Goal: Navigation & Orientation: Understand site structure

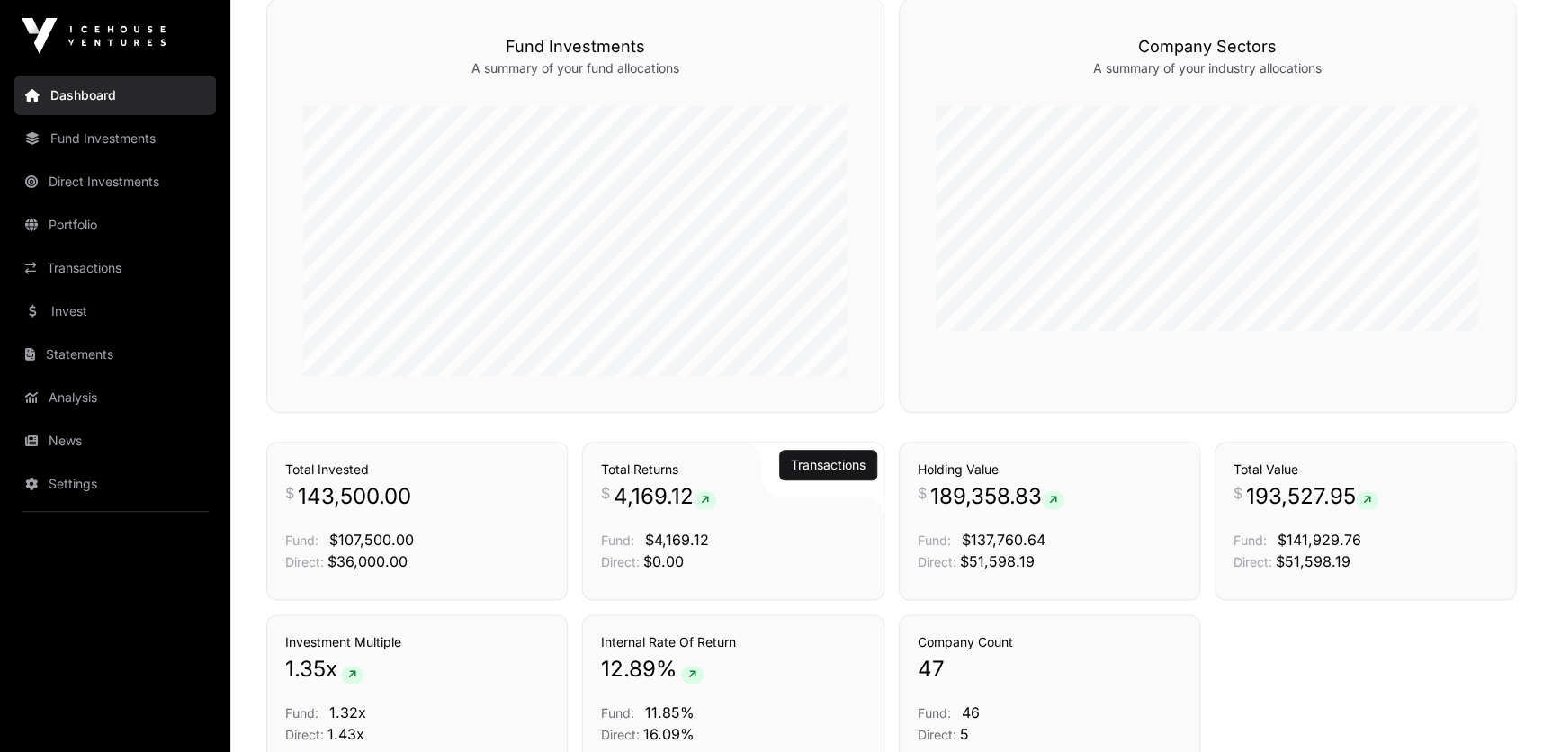
scroll to position [909, 0]
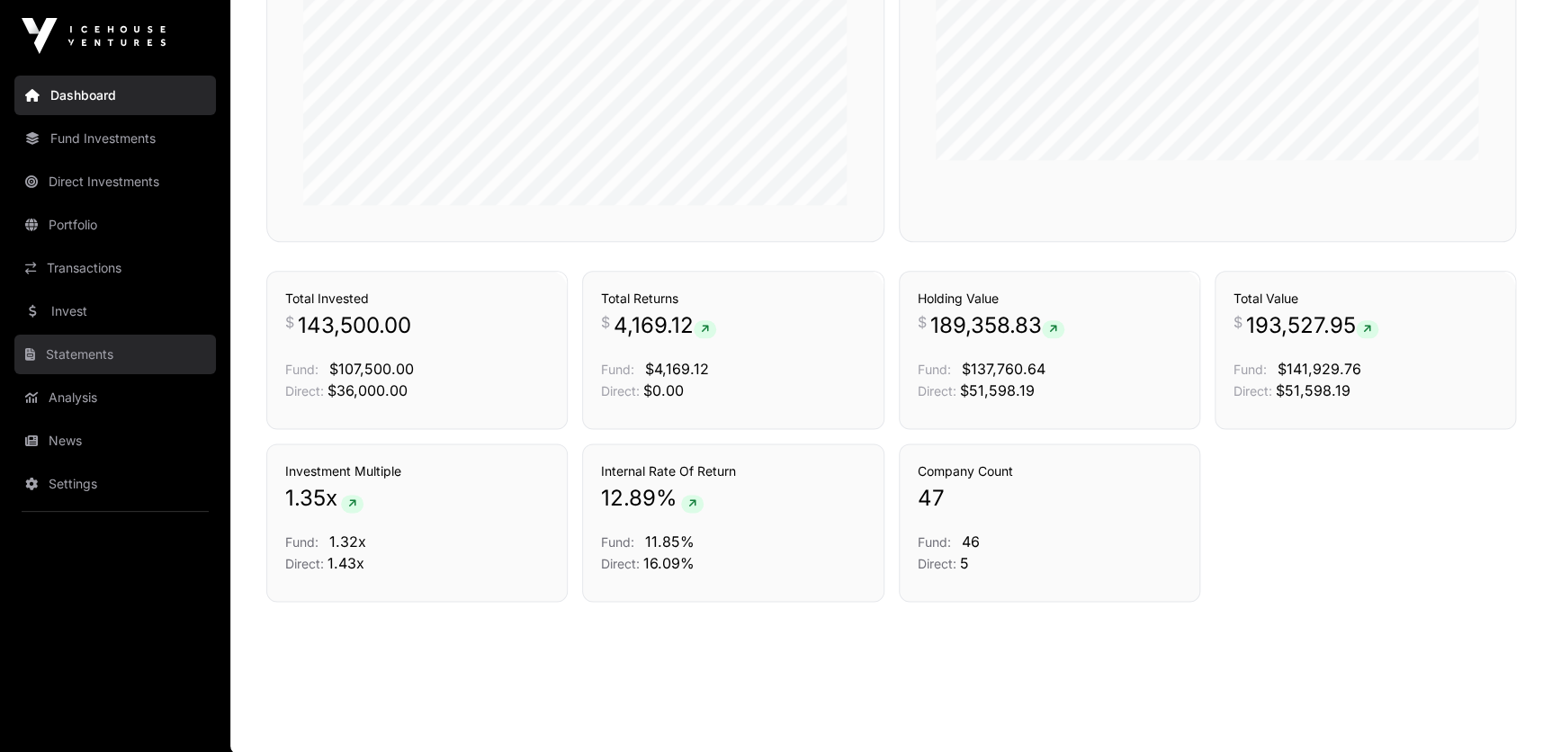
click at [95, 352] on link "Statements" at bounding box center [115, 355] width 202 height 40
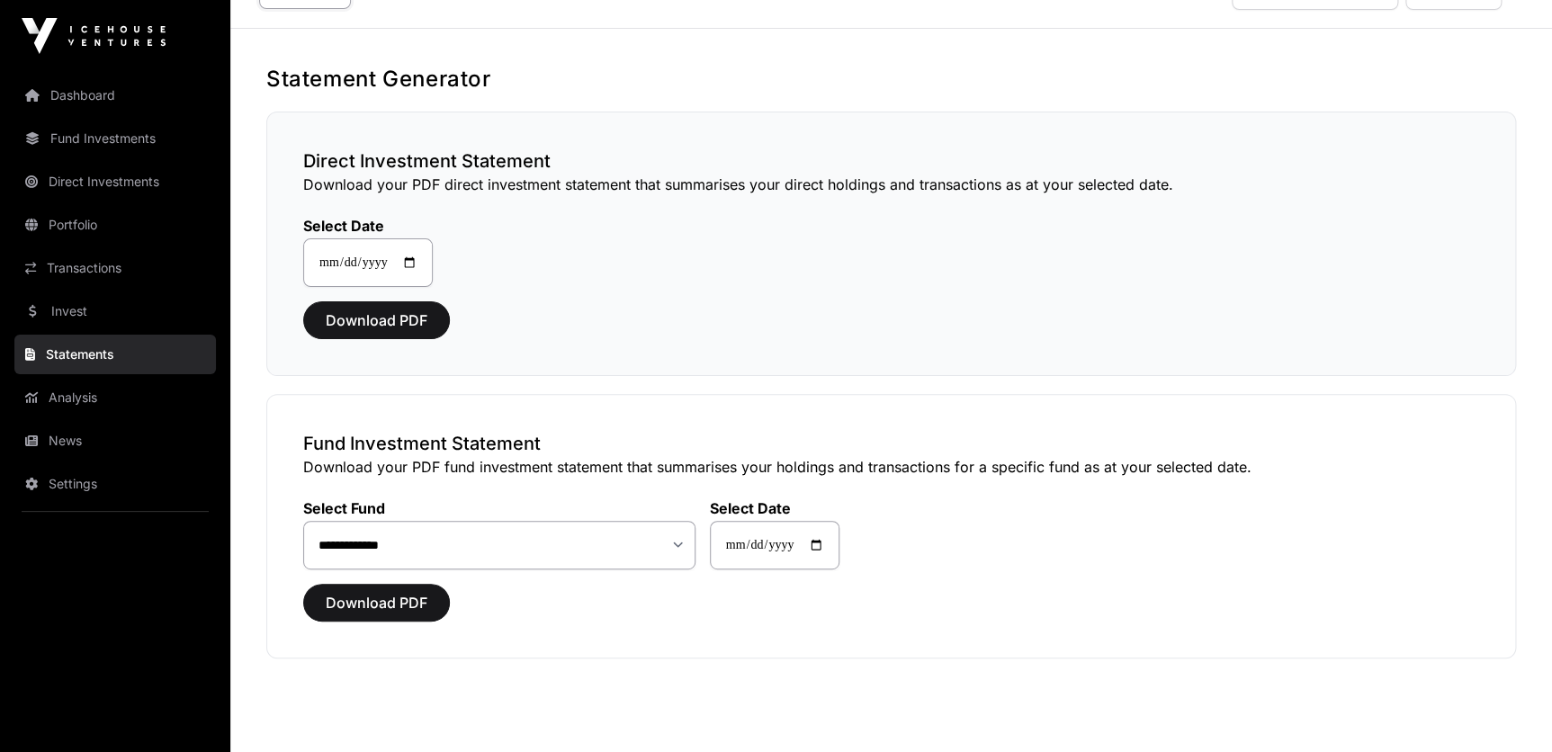
scroll to position [81, 0]
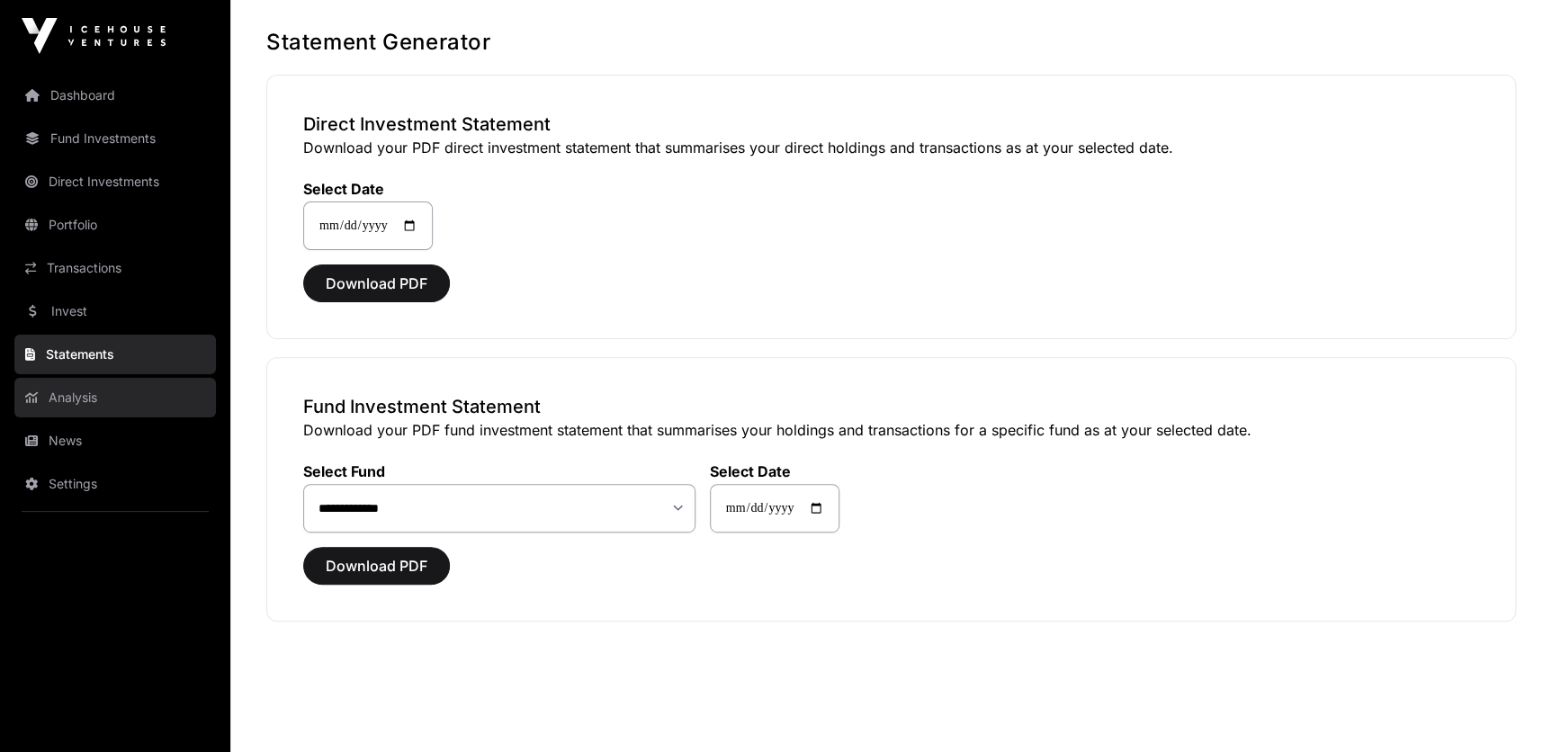
click at [95, 397] on link "Analysis" at bounding box center [115, 398] width 202 height 40
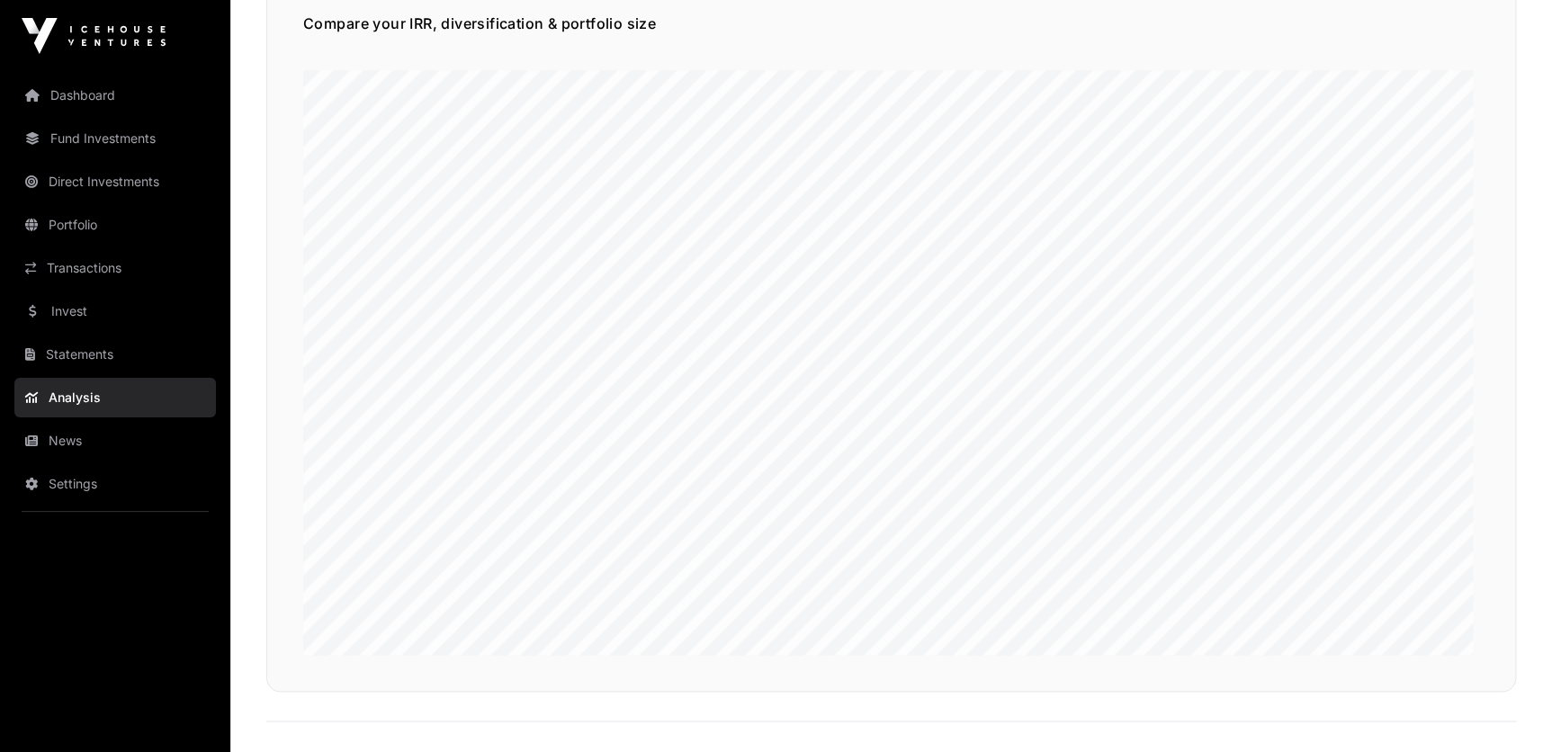
scroll to position [1226, 0]
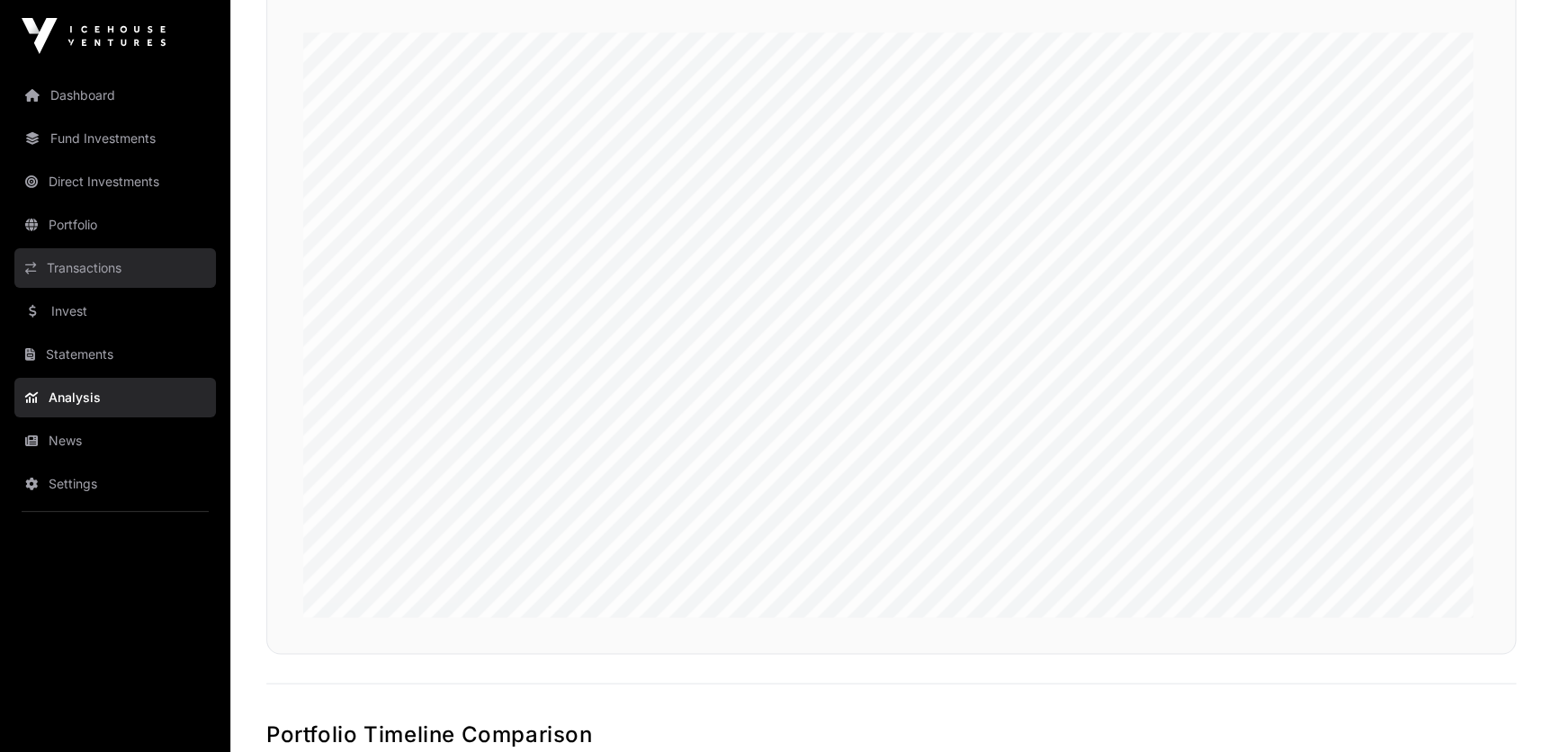
click at [102, 267] on link "Transactions" at bounding box center [115, 268] width 202 height 40
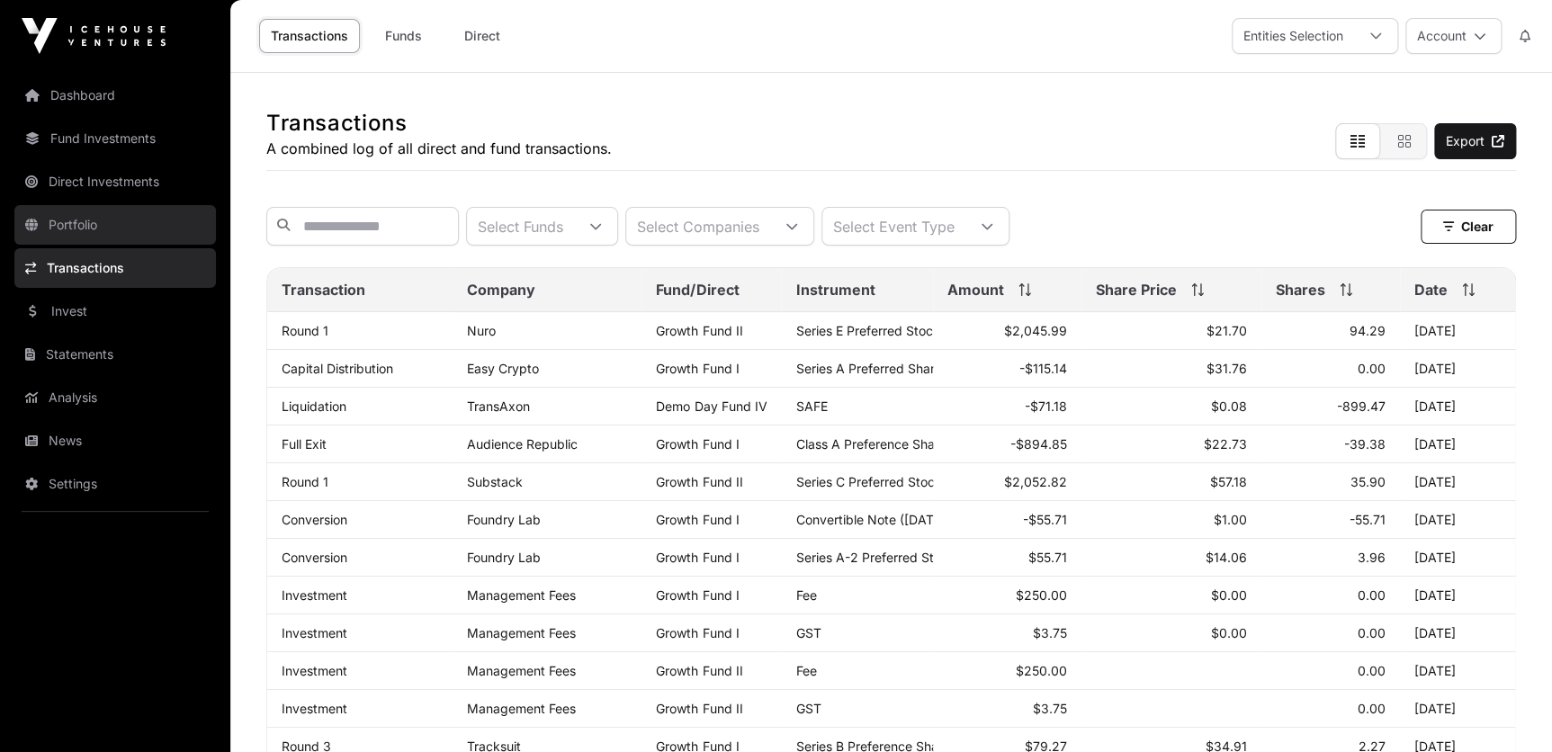
click at [94, 217] on link "Portfolio" at bounding box center [115, 225] width 202 height 40
